Goal: Information Seeking & Learning: Learn about a topic

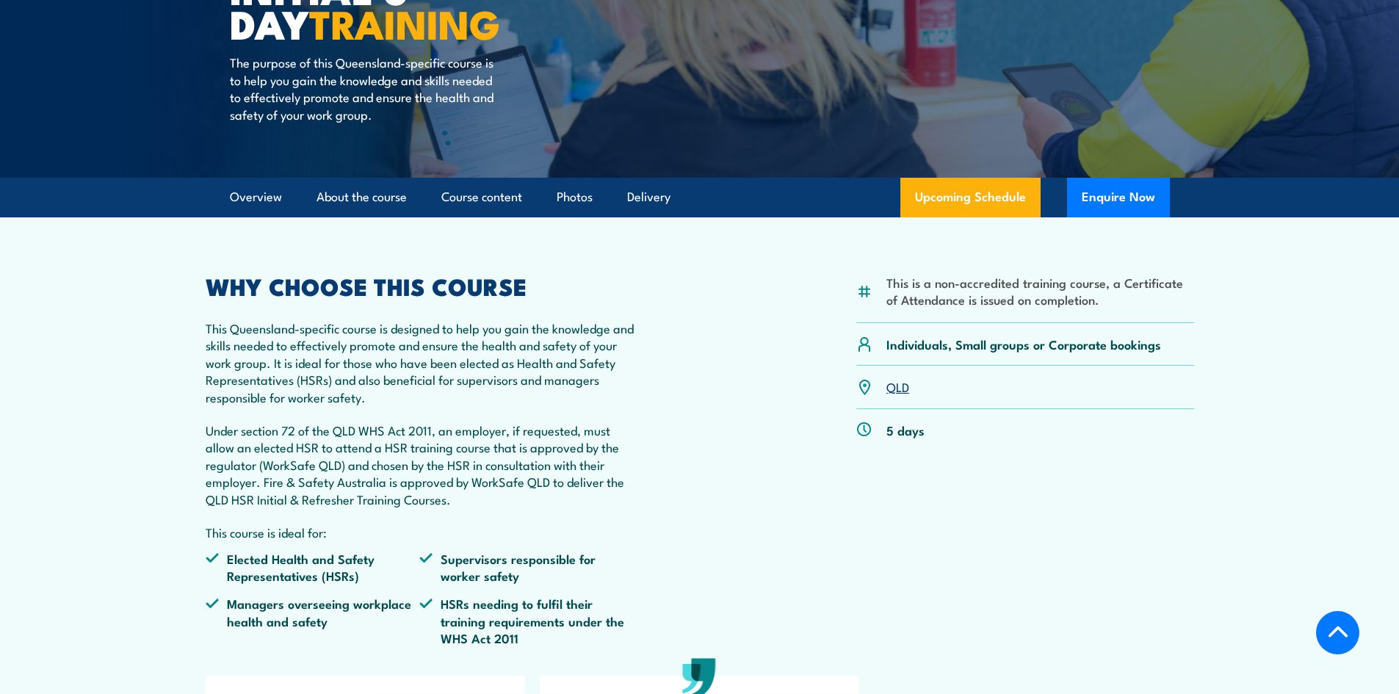
scroll to position [294, 0]
drag, startPoint x: 950, startPoint y: 278, endPoint x: 1016, endPoint y: 287, distance: 66.8
click at [1016, 287] on li "This is a non-accredited training course, a Certificate of Attendance is issued…" at bounding box center [1040, 290] width 308 height 35
click at [967, 306] on li "This is a non-accredited training course, a Certificate of Attendance is issued…" at bounding box center [1040, 290] width 308 height 35
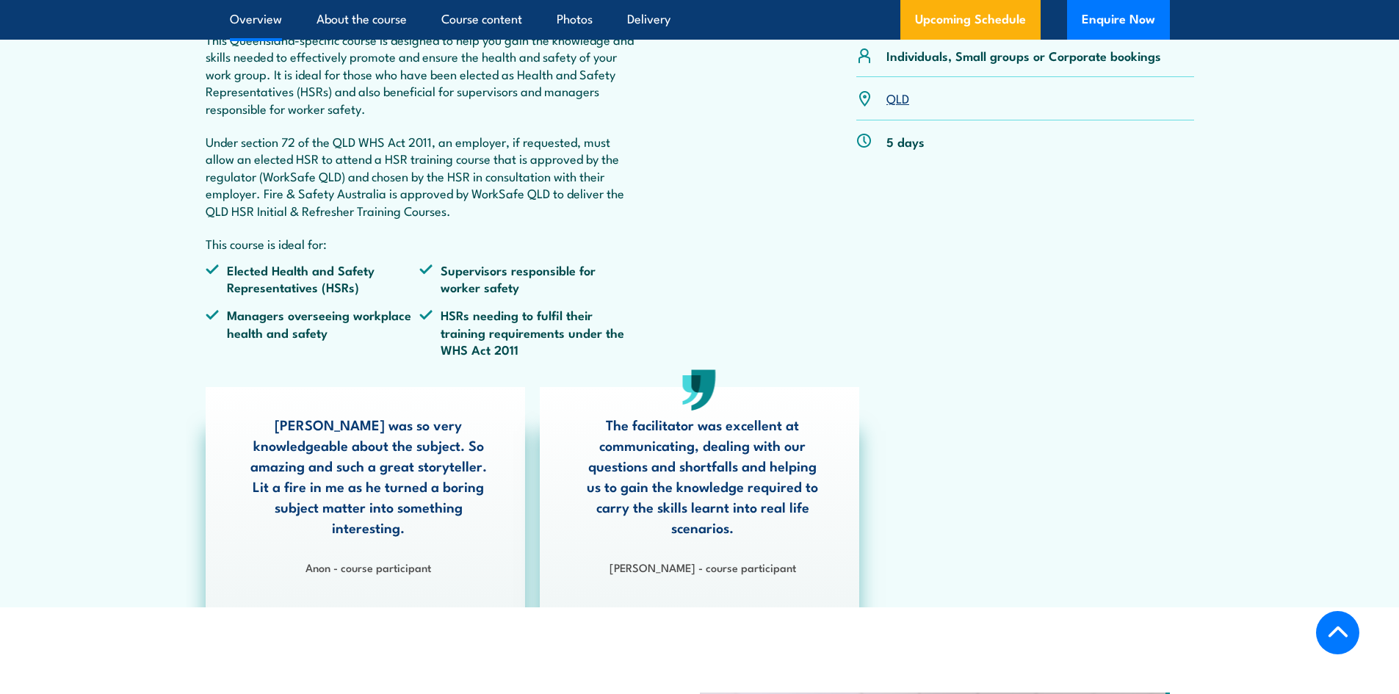
scroll to position [367, 0]
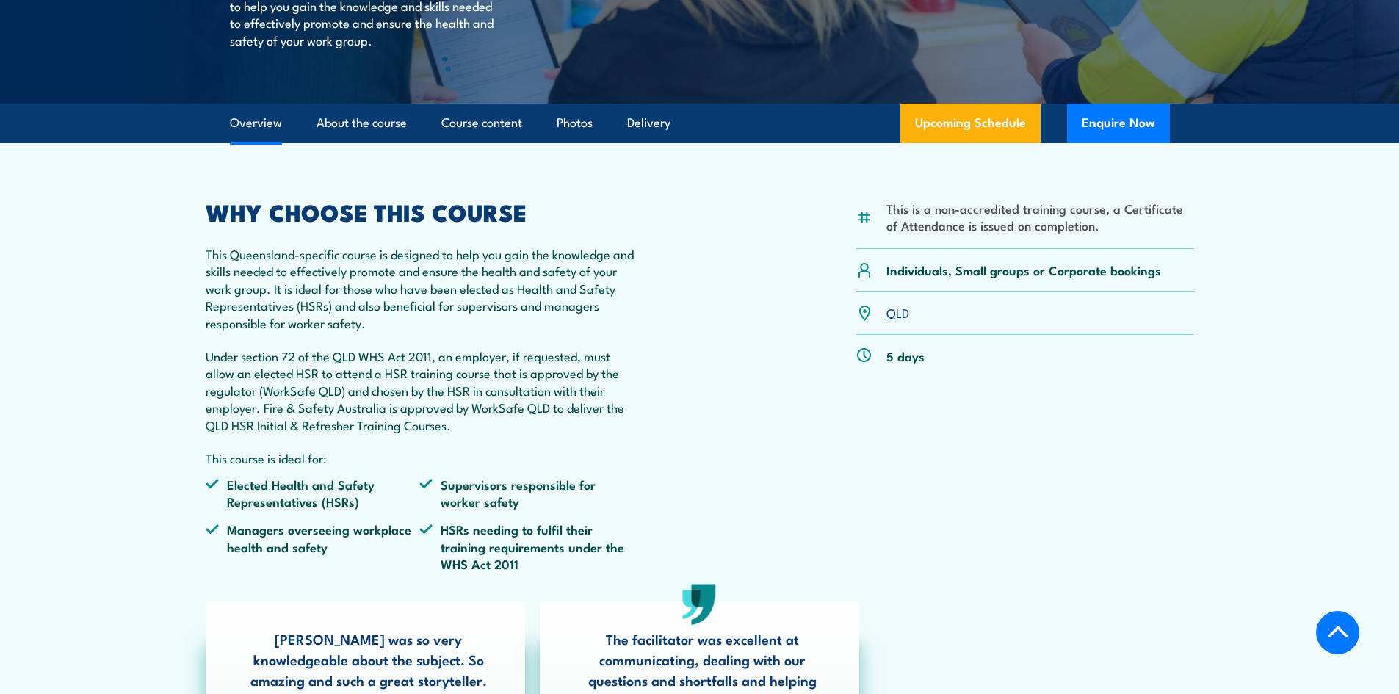
click at [313, 298] on p "This Queensland-specific course is designed to help you gain the knowledge and …" at bounding box center [420, 288] width 429 height 86
drag, startPoint x: 272, startPoint y: 302, endPoint x: 322, endPoint y: 330, distance: 57.6
click at [322, 330] on p "This Queensland-specific course is designed to help you gain the knowledge and …" at bounding box center [420, 288] width 429 height 86
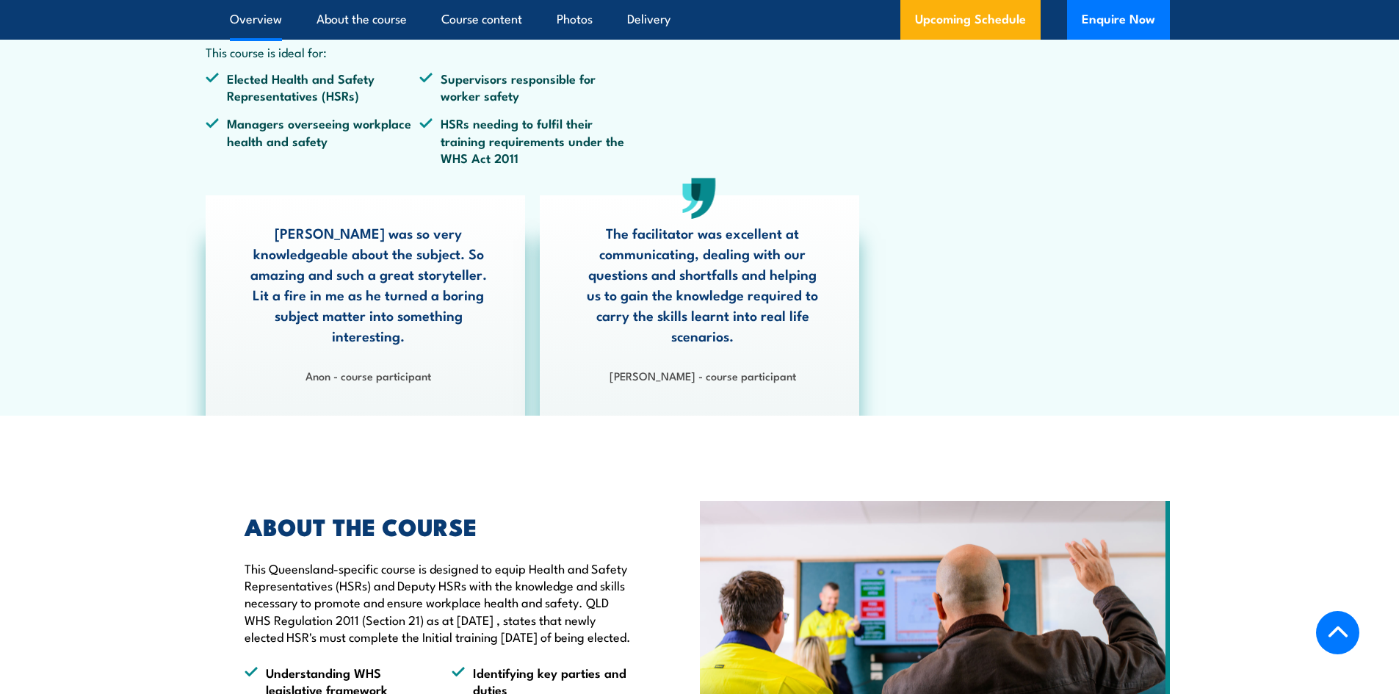
scroll to position [1028, 0]
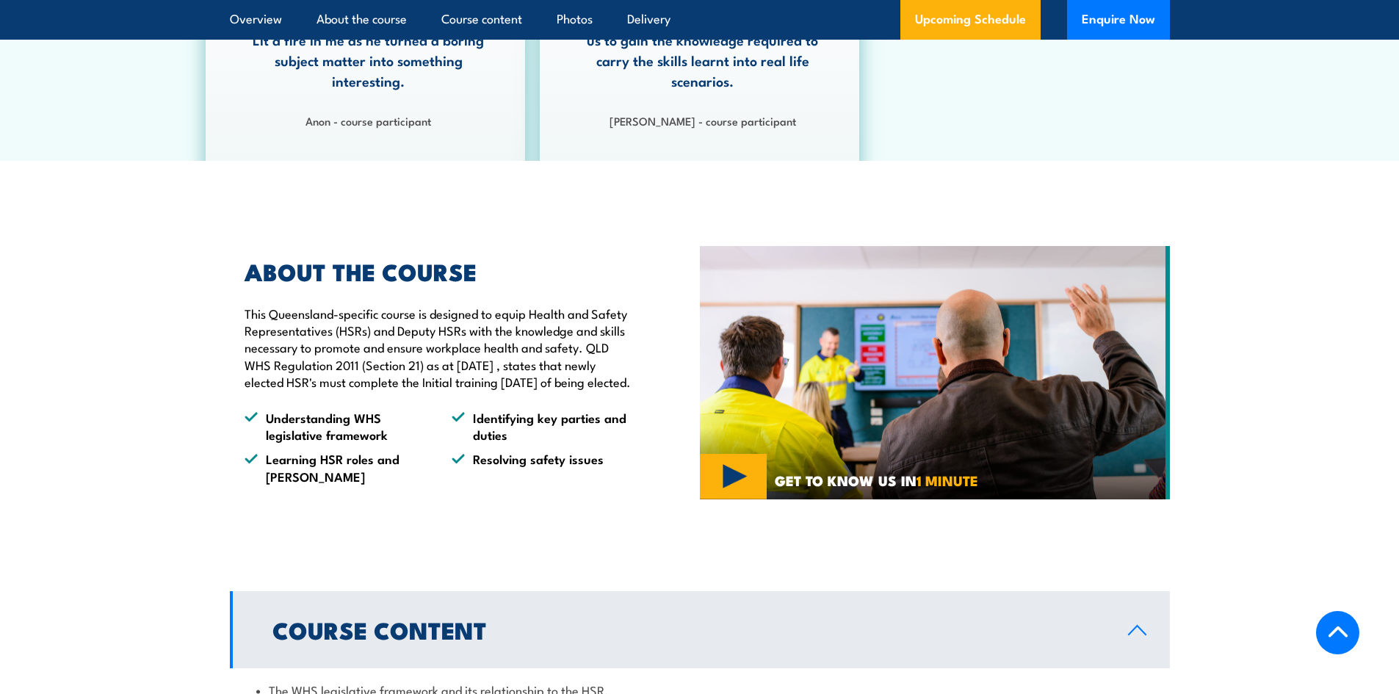
click at [491, 463] on ul "Understanding WHS legislative framework Identifying key parties and duties Lear…" at bounding box center [439, 447] width 388 height 76
click at [360, 444] on li "Understanding WHS legislative framework" at bounding box center [335, 426] width 181 height 35
click at [302, 427] on li "Understanding WHS legislative framework" at bounding box center [335, 426] width 181 height 35
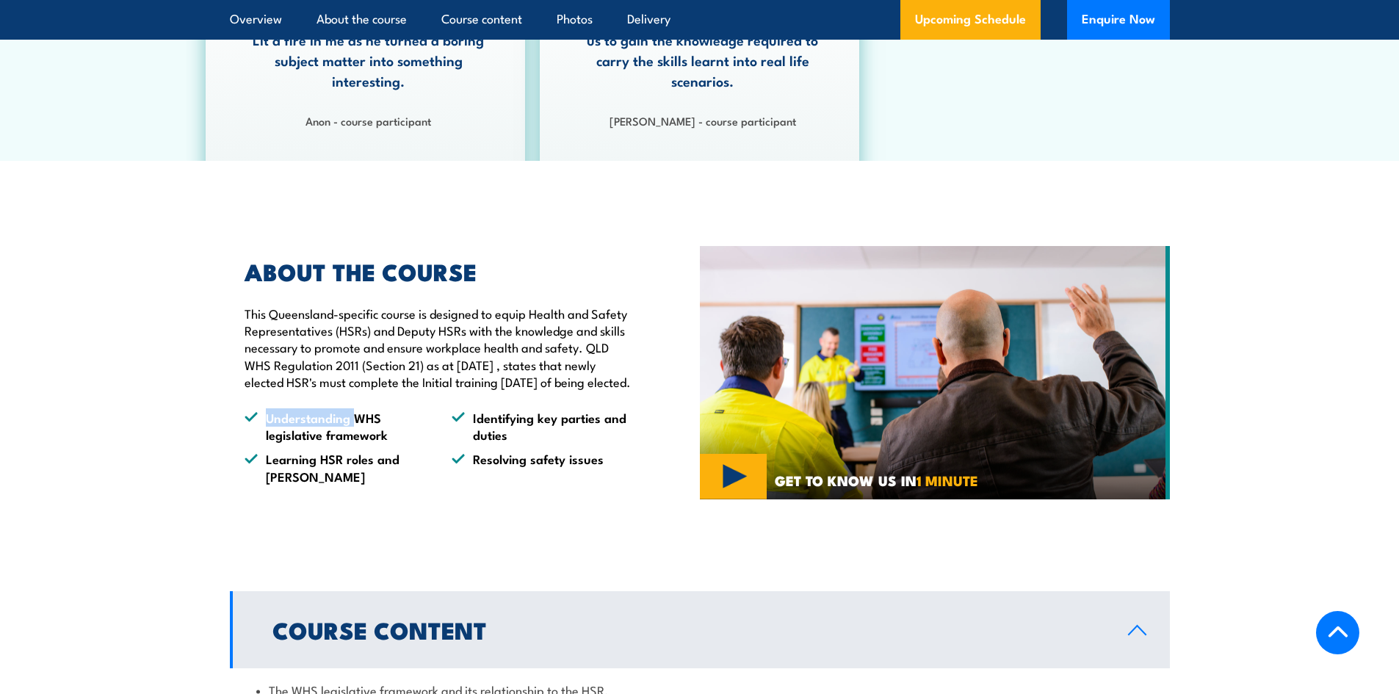
click at [302, 427] on li "Understanding WHS legislative framework" at bounding box center [335, 426] width 181 height 35
click at [369, 437] on li "Understanding WHS legislative framework" at bounding box center [335, 426] width 181 height 35
